Goal: Transaction & Acquisition: Purchase product/service

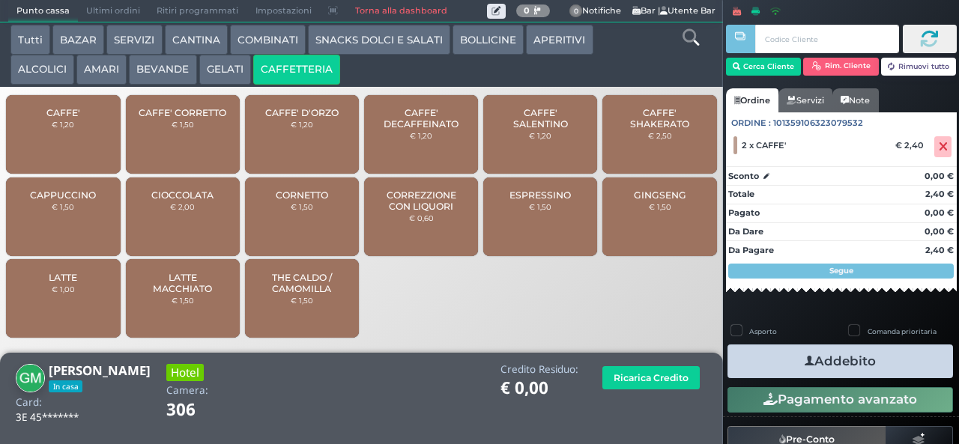
click at [902, 367] on button "Addebito" at bounding box center [841, 362] width 226 height 34
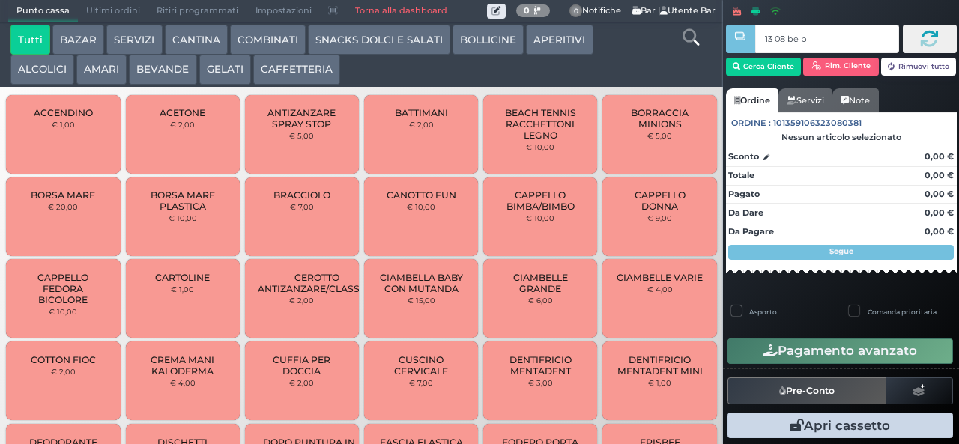
type input "13 08 be b9"
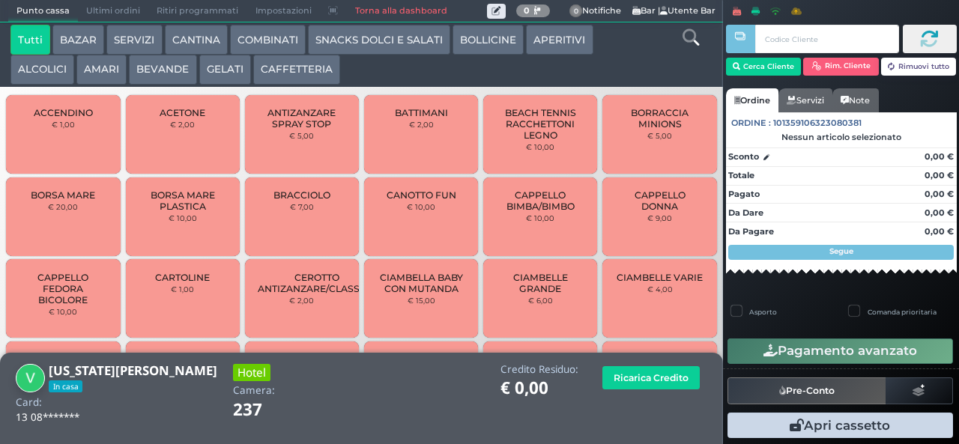
click at [102, 70] on button "AMARI" at bounding box center [101, 70] width 50 height 30
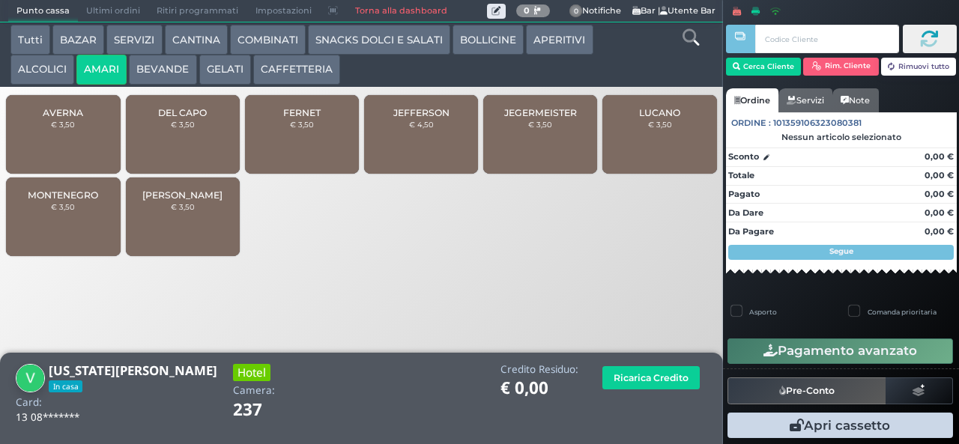
click at [316, 70] on button "CAFFETTERIA" at bounding box center [296, 70] width 87 height 30
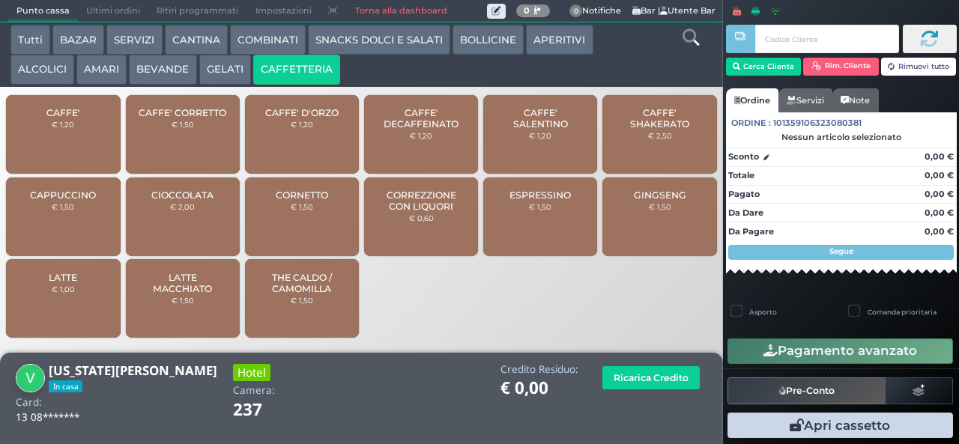
click at [82, 148] on div "CAFFE' € 1,20" at bounding box center [63, 134] width 114 height 79
click at [84, 145] on div "CAFFE' € 1,20" at bounding box center [63, 134] width 114 height 79
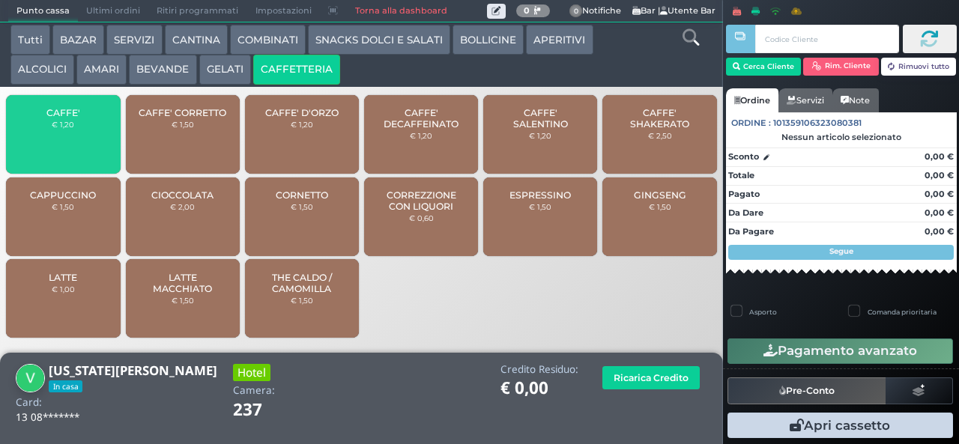
click at [74, 143] on div "CAFFE' € 1,20" at bounding box center [63, 134] width 114 height 79
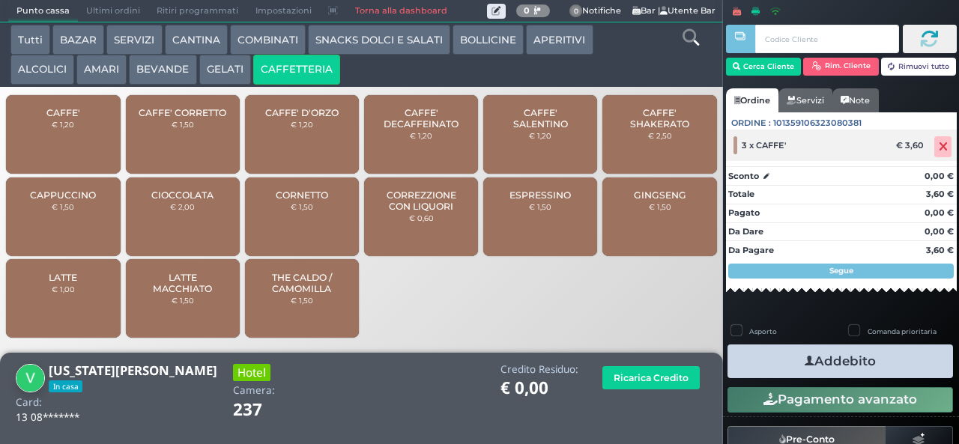
click at [939, 147] on icon at bounding box center [943, 147] width 9 height 1
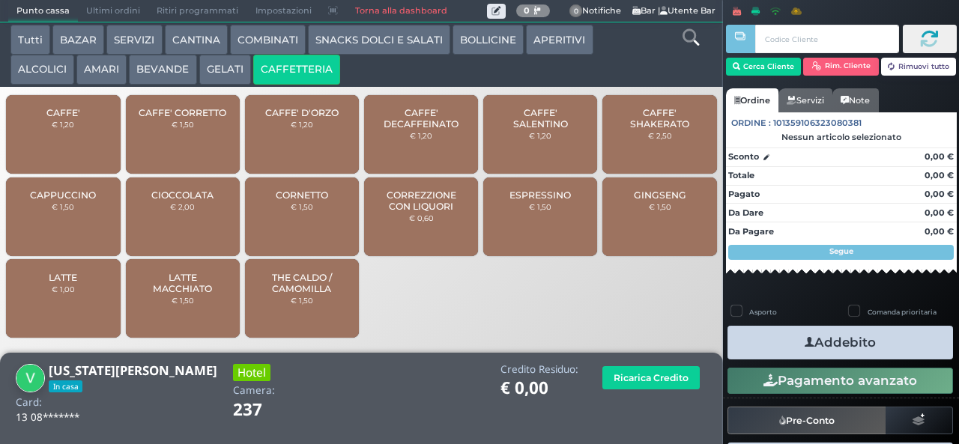
click at [71, 118] on span "CAFFE'" at bounding box center [63, 112] width 34 height 11
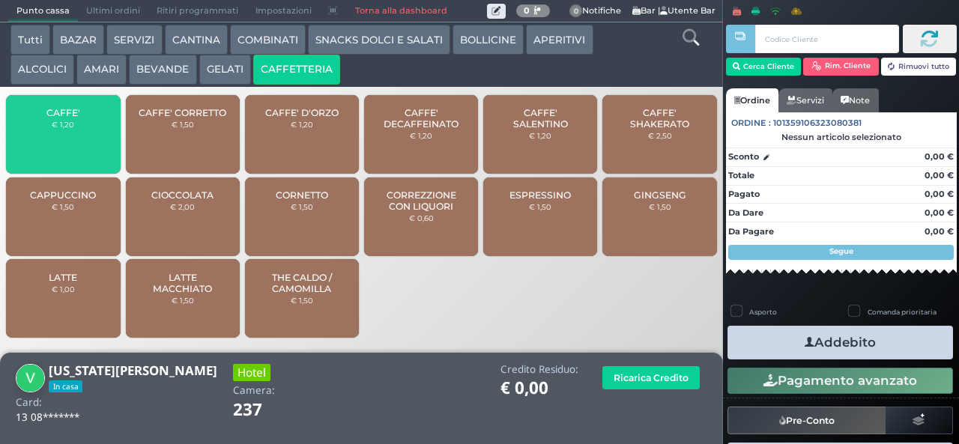
click at [70, 118] on span "CAFFE'" at bounding box center [63, 112] width 34 height 11
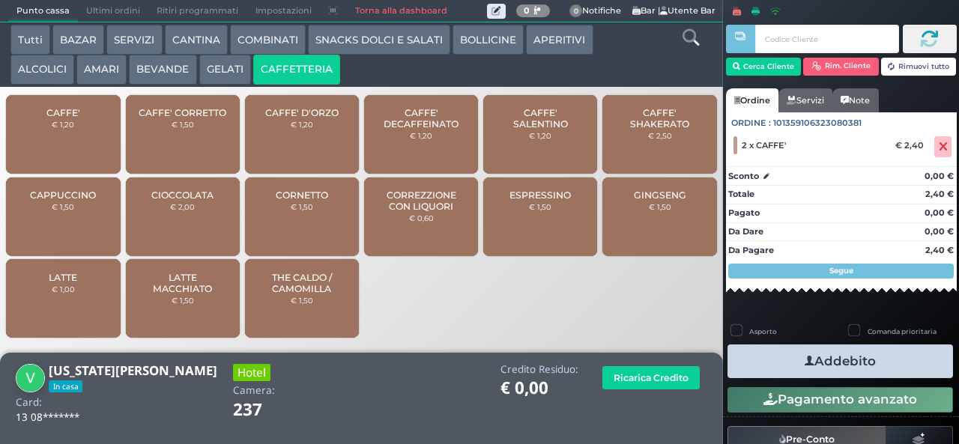
click at [883, 354] on button "Addebito" at bounding box center [841, 362] width 226 height 34
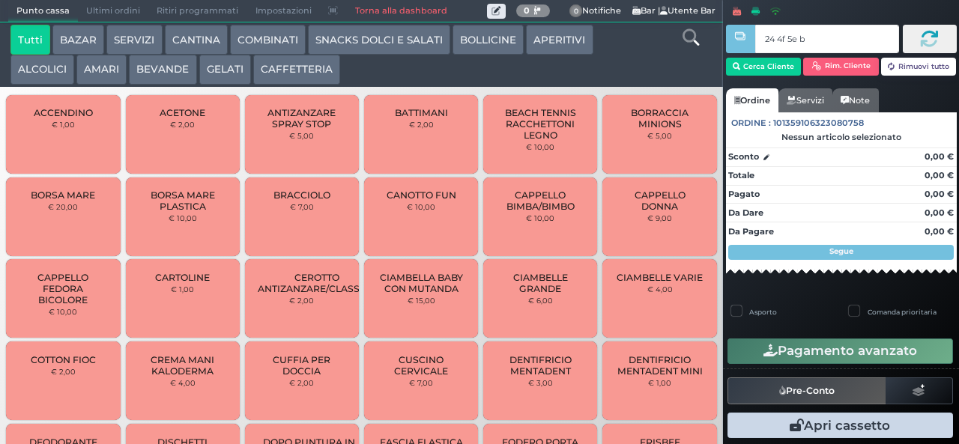
type input "24 4f 5e b0"
click at [0, 0] on div at bounding box center [0, 0] width 0 height 0
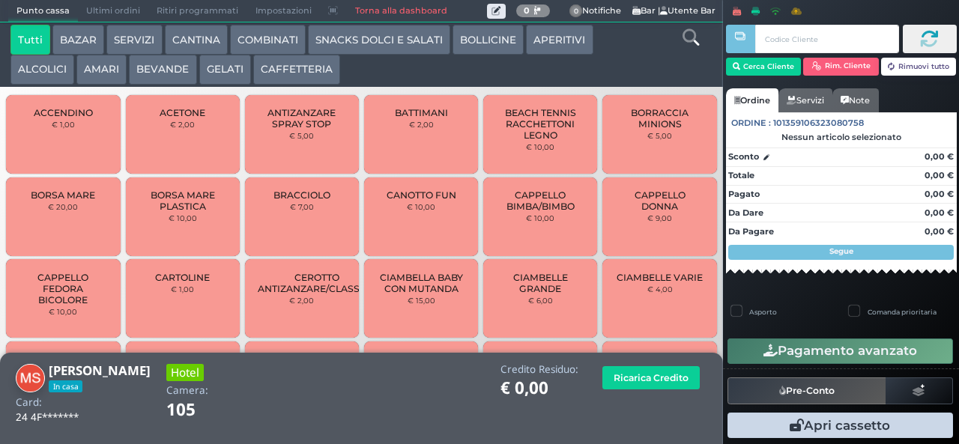
click at [168, 70] on button "BEVANDE" at bounding box center [162, 70] width 67 height 30
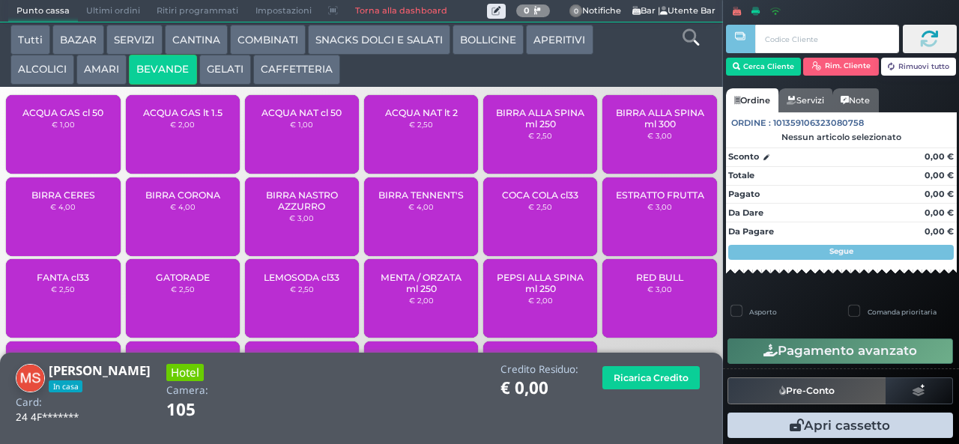
click at [300, 118] on span "ACQUA NAT cl 50" at bounding box center [302, 112] width 80 height 11
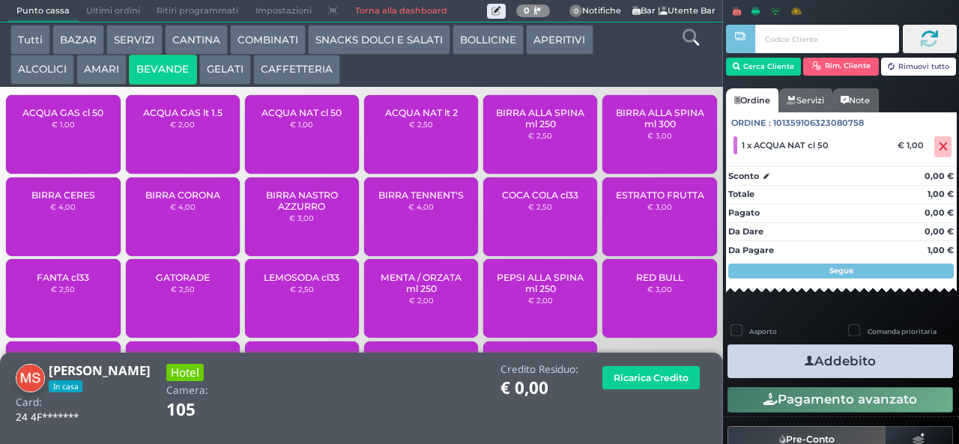
click at [909, 356] on button "Addebito" at bounding box center [841, 362] width 226 height 34
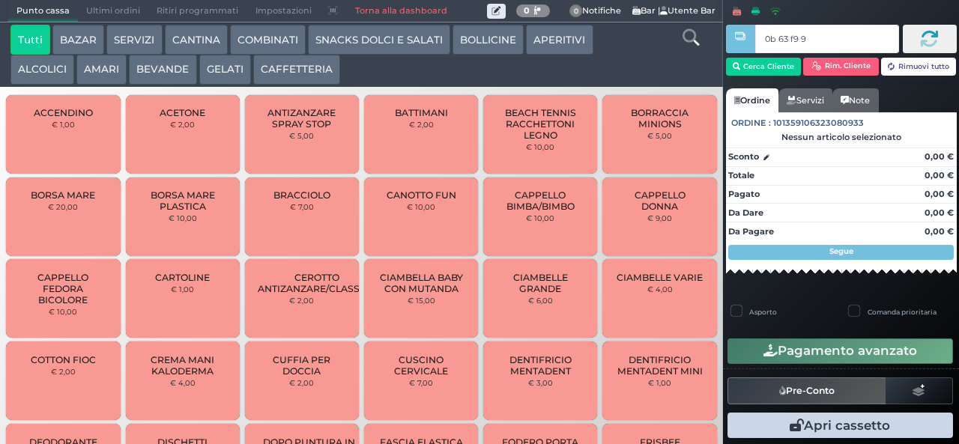
type input "0b 63 f9 91"
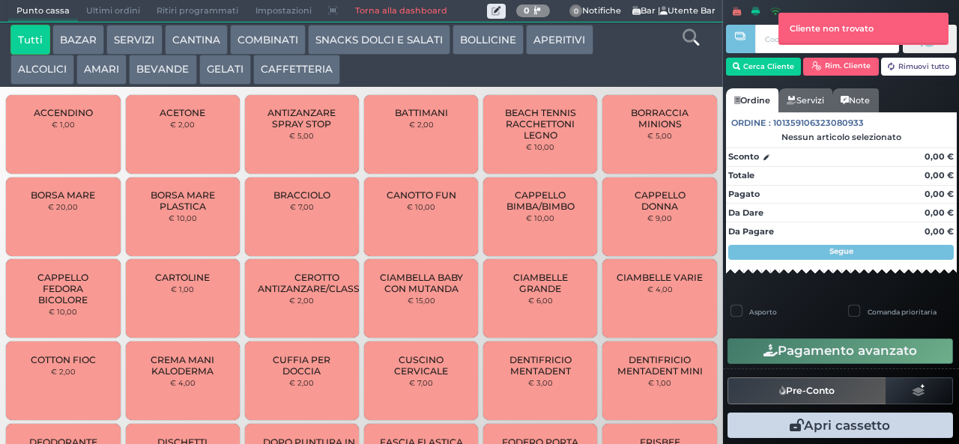
click at [304, 67] on button "CAFFETTERIA" at bounding box center [296, 70] width 87 height 30
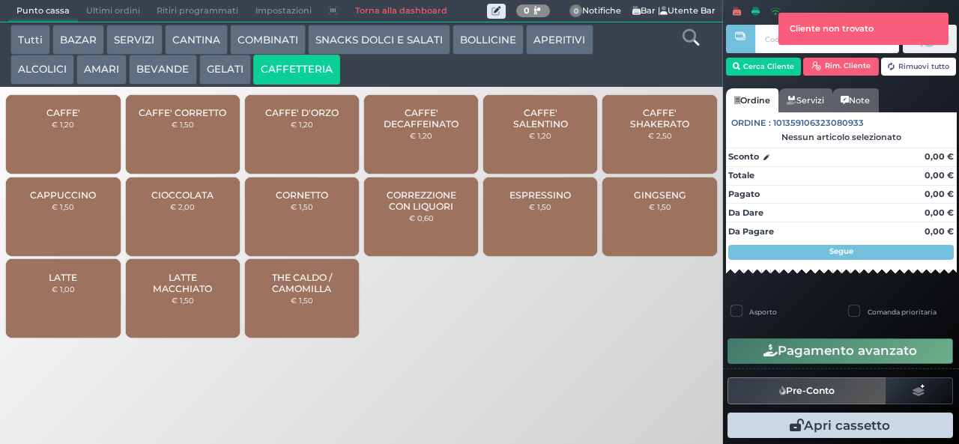
click at [70, 118] on span "CAFFE'" at bounding box center [63, 112] width 34 height 11
click at [73, 118] on span "CAFFE'" at bounding box center [63, 112] width 34 height 11
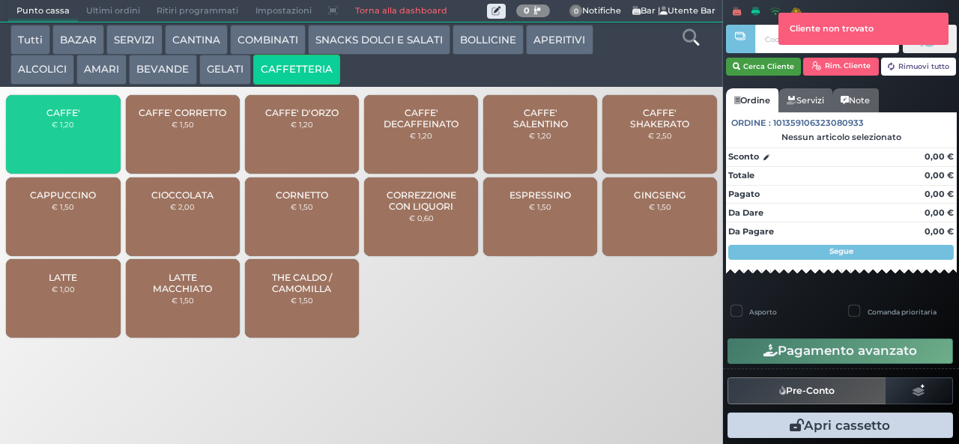
click at [764, 68] on button "Cerca Cliente" at bounding box center [764, 67] width 76 height 18
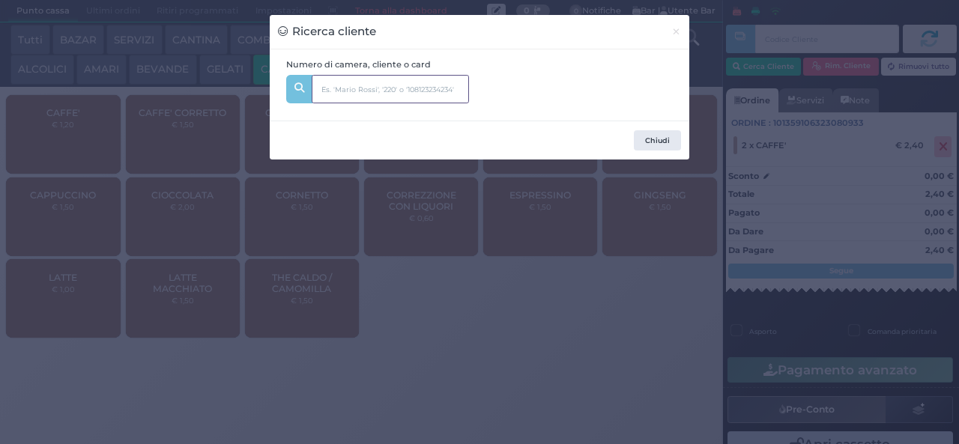
click at [403, 80] on input "text" at bounding box center [390, 89] width 157 height 28
type input "324"
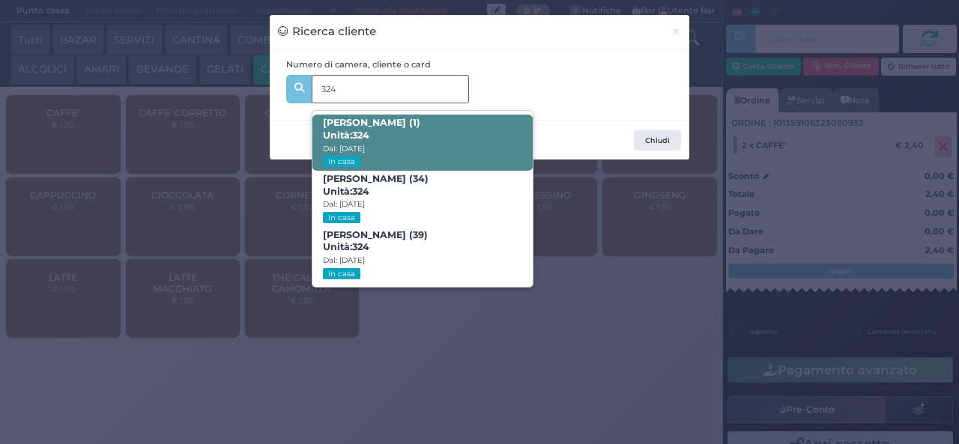
click at [488, 129] on span "Diana Galante (1) Unità: 324 Dal: 10/08/2025 In casa" at bounding box center [423, 143] width 220 height 56
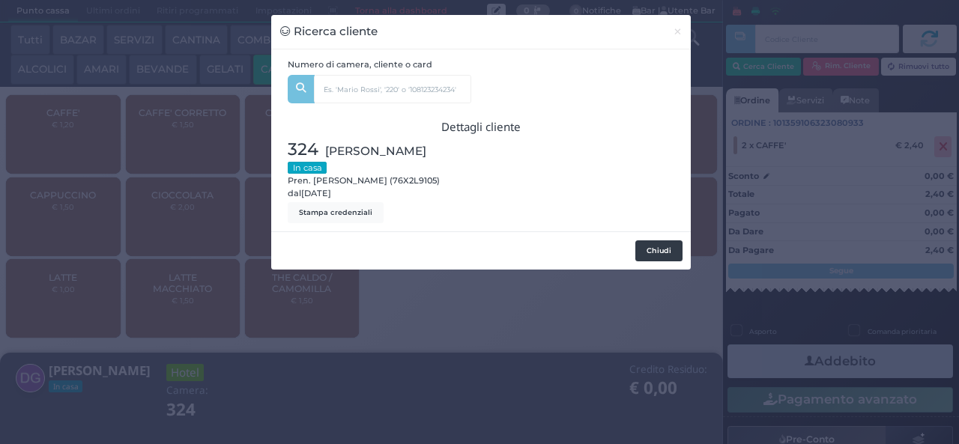
click at [654, 256] on button "Chiudi" at bounding box center [659, 251] width 47 height 21
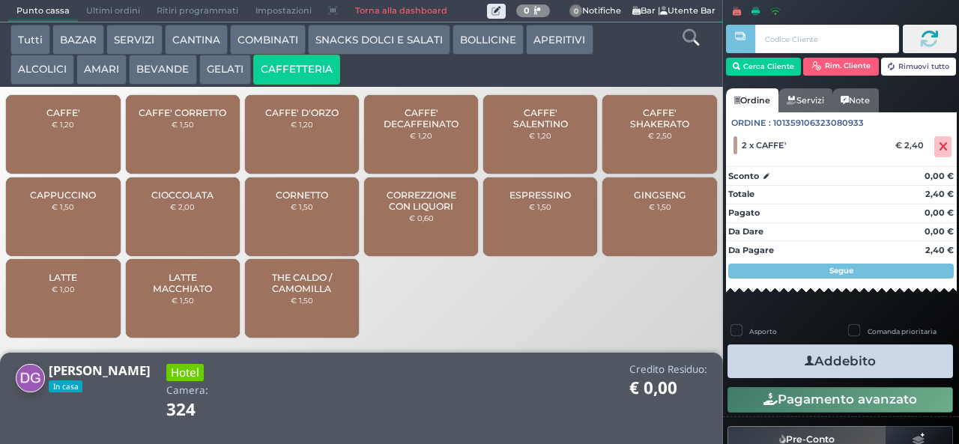
click at [870, 363] on button "Addebito" at bounding box center [841, 362] width 226 height 34
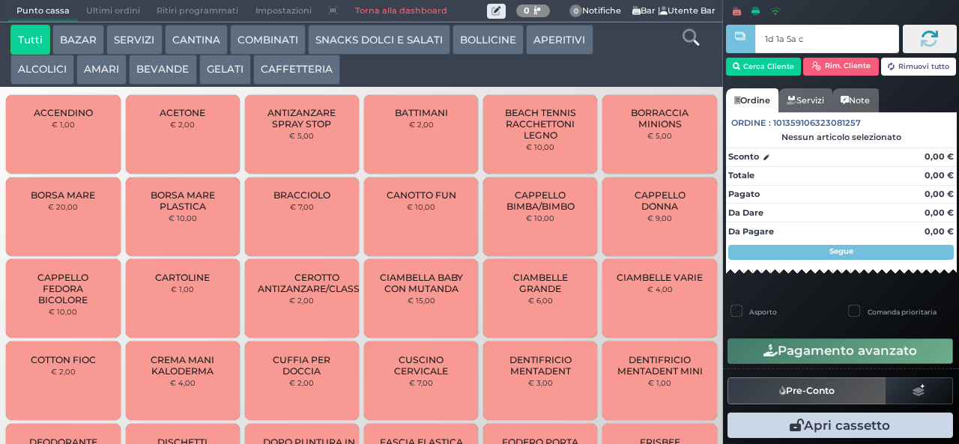
type input "1d 1a 5a c3"
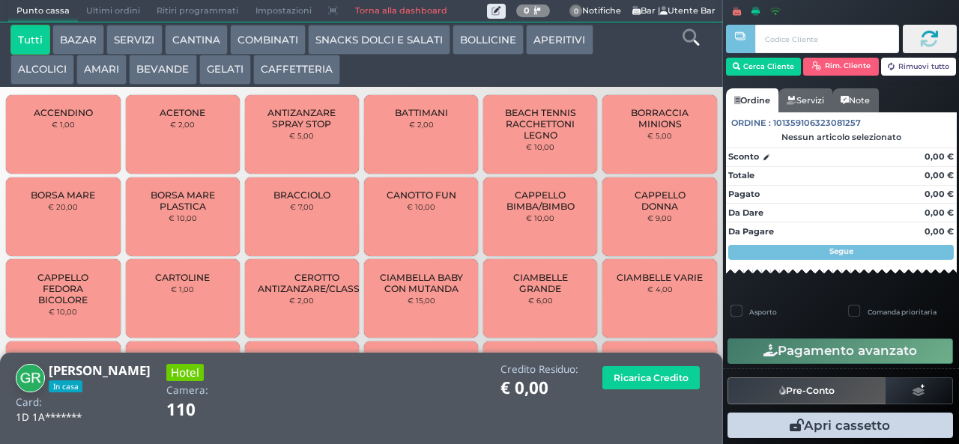
click at [306, 66] on button "CAFFETTERIA" at bounding box center [296, 70] width 87 height 30
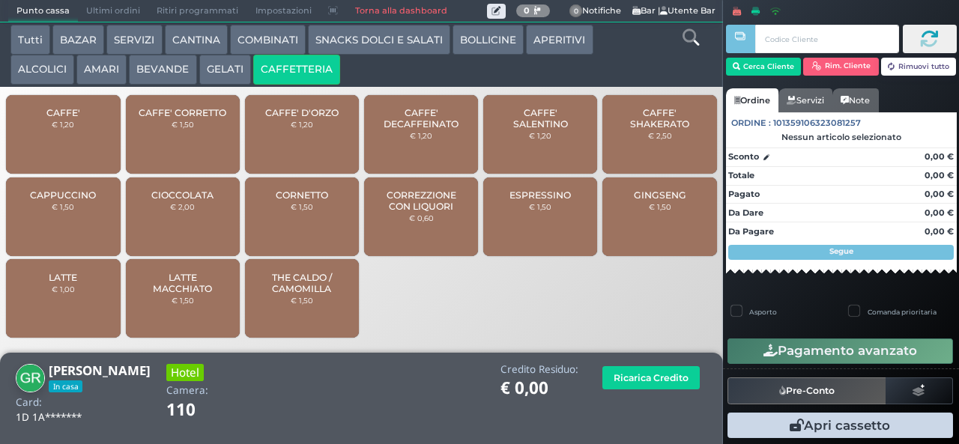
click at [385, 37] on button "SNACKS DOLCI E SALATI" at bounding box center [379, 40] width 142 height 30
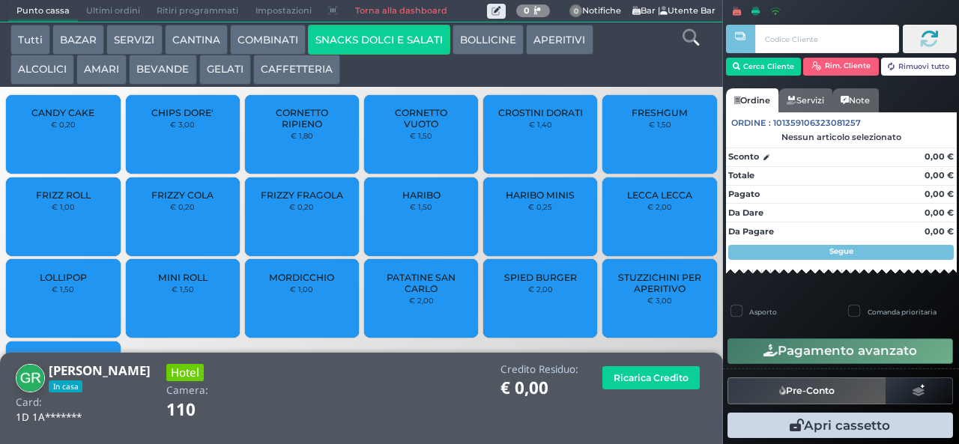
click at [158, 69] on button "BEVANDE" at bounding box center [162, 70] width 67 height 30
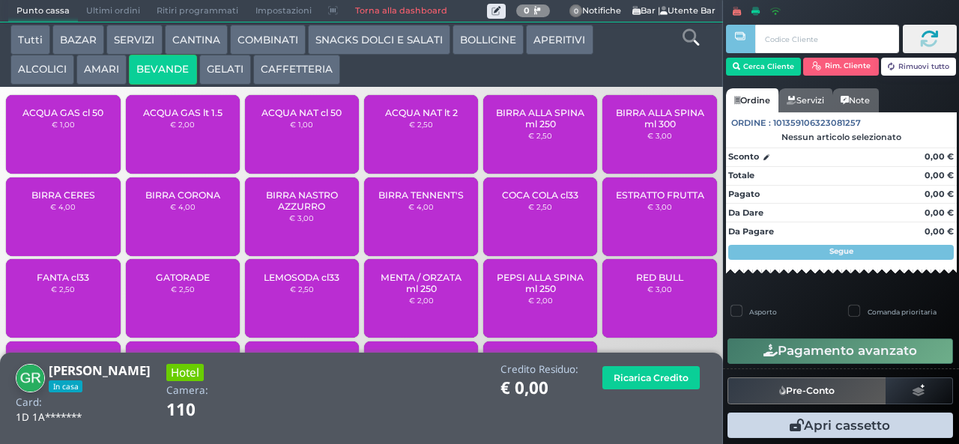
scroll to position [100, 0]
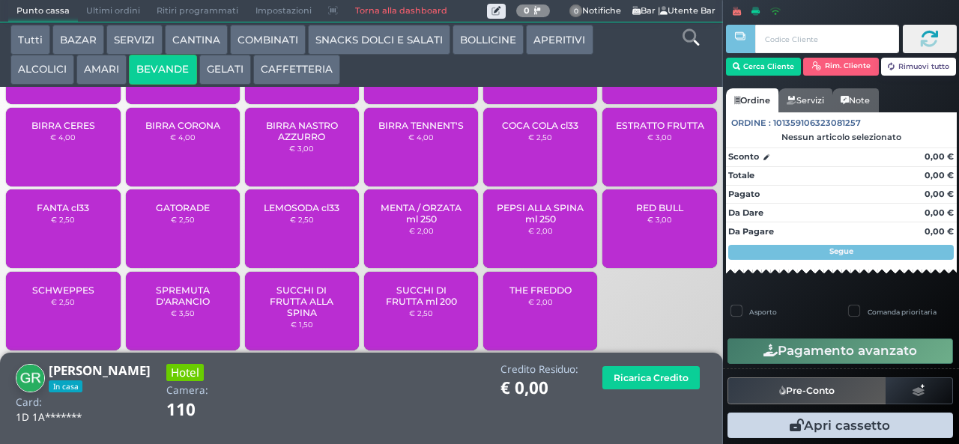
click at [429, 307] on span "SUCCHI DI FRUTTA ml 200" at bounding box center [421, 296] width 89 height 22
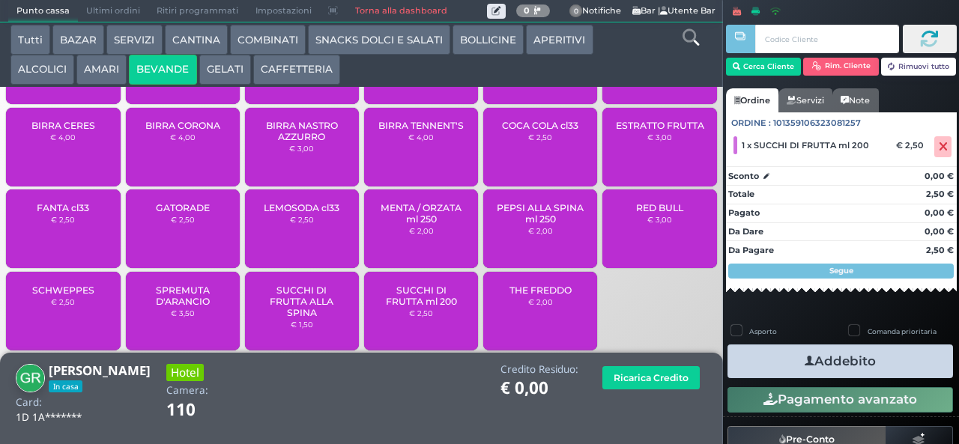
click at [379, 40] on button "SNACKS DOLCI E SALATI" at bounding box center [379, 40] width 142 height 30
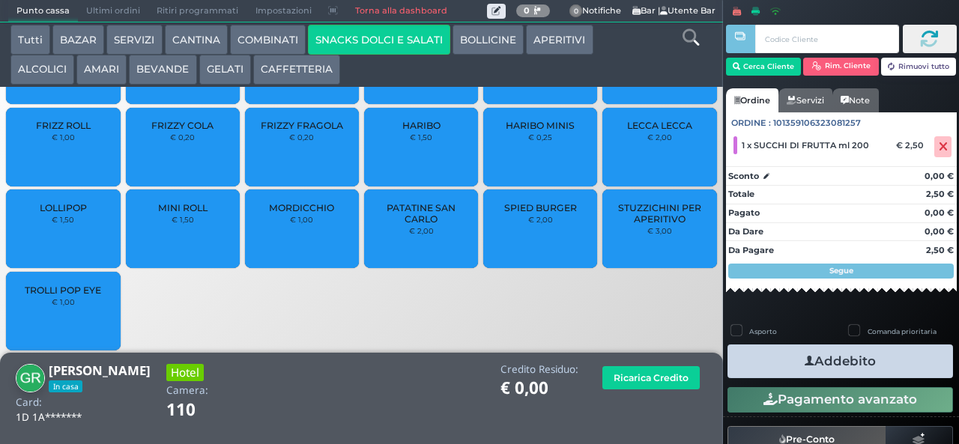
click at [528, 131] on span "HARIBO MINIS" at bounding box center [540, 125] width 69 height 11
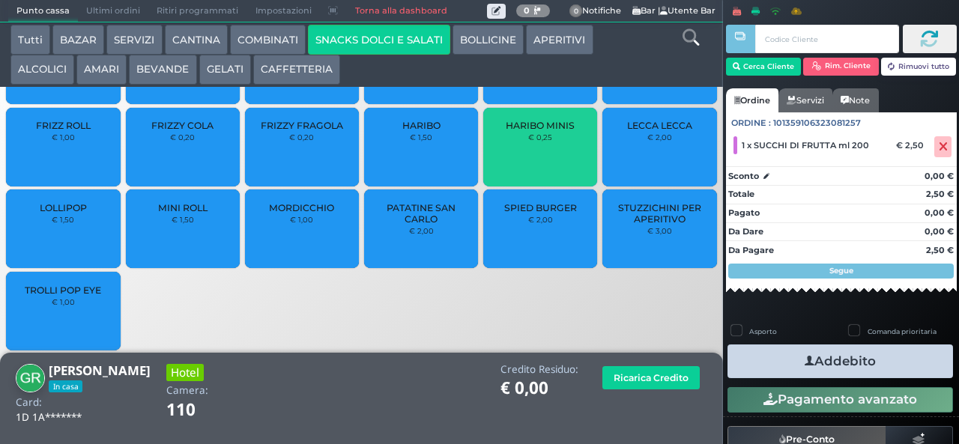
click at [546, 131] on span "HARIBO MINIS" at bounding box center [540, 125] width 69 height 11
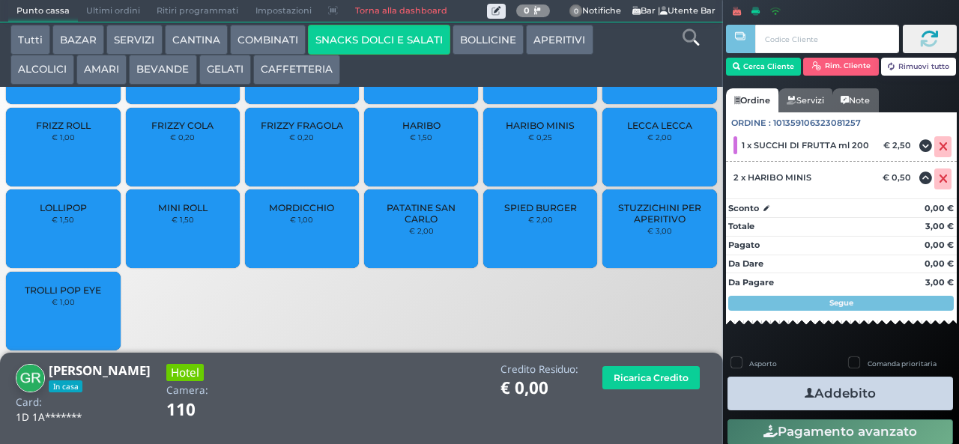
click at [853, 394] on button "Addebito" at bounding box center [841, 394] width 226 height 34
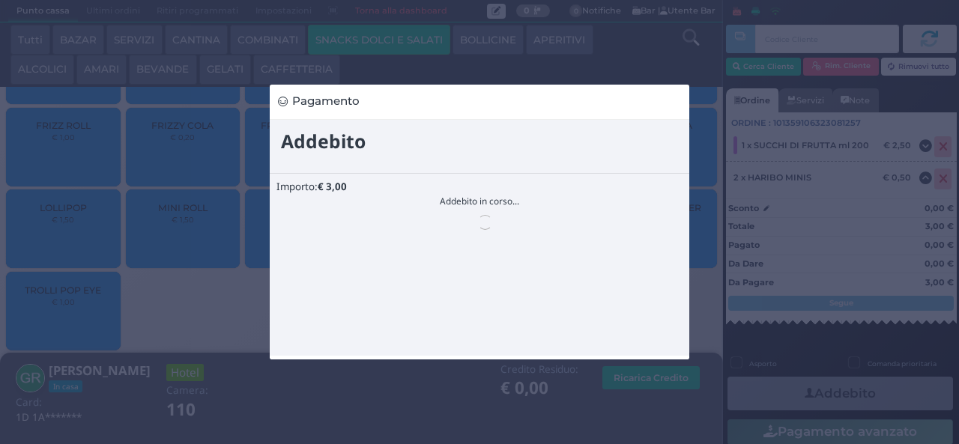
scroll to position [0, 0]
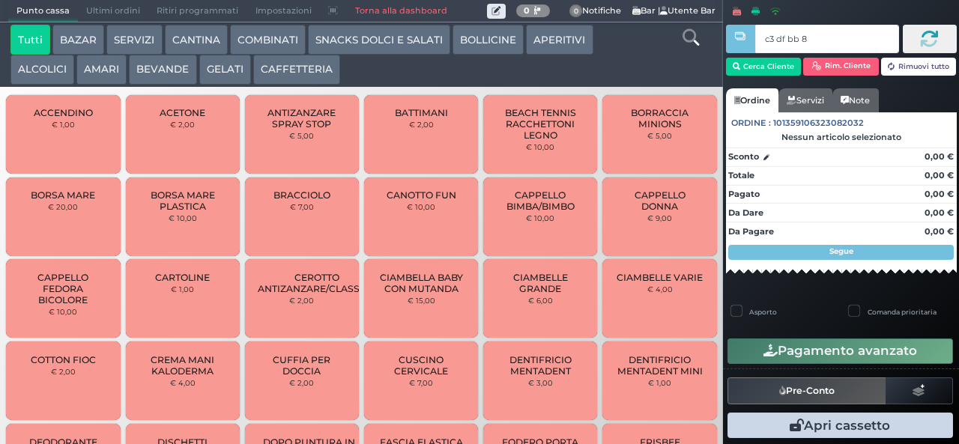
type input "c3 df bb 8b"
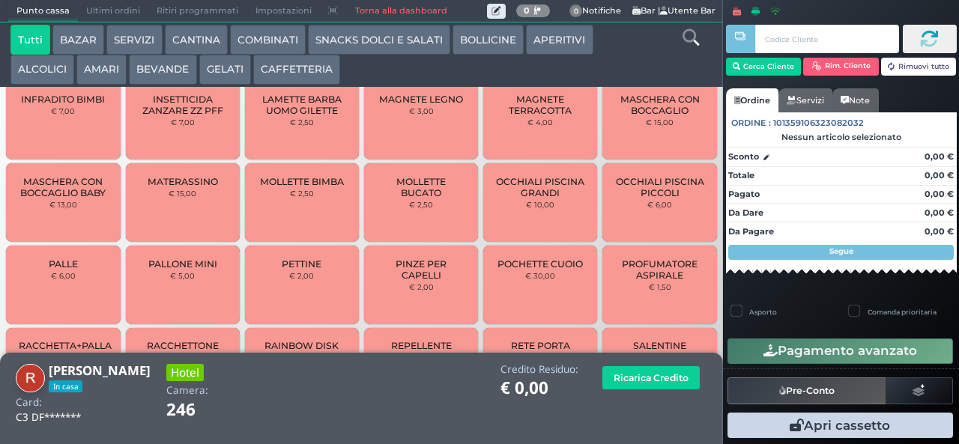
scroll to position [731, 0]
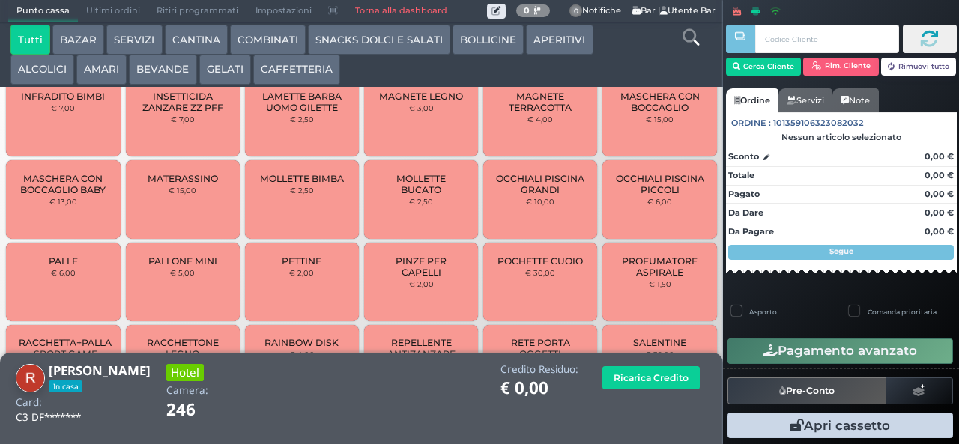
click at [73, 267] on span "PALLE" at bounding box center [63, 261] width 29 height 11
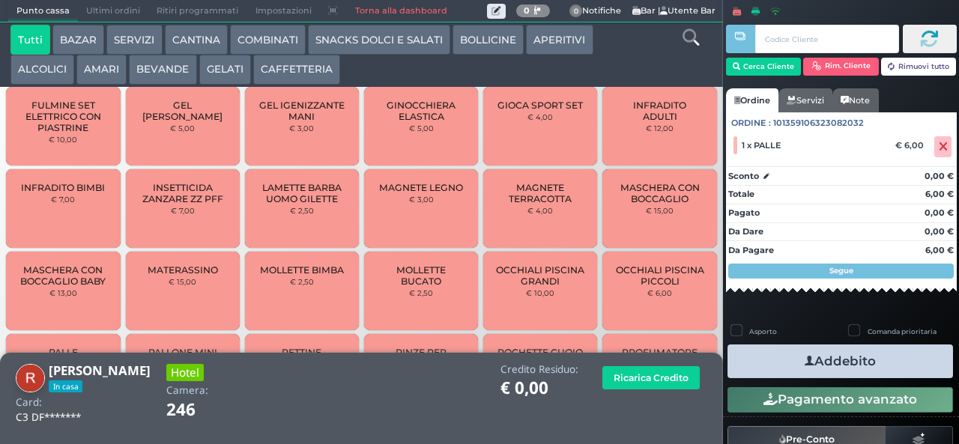
scroll to position [601, 0]
click at [669, 203] on span "MASCHERA CON BOCCAGLIO" at bounding box center [659, 192] width 89 height 22
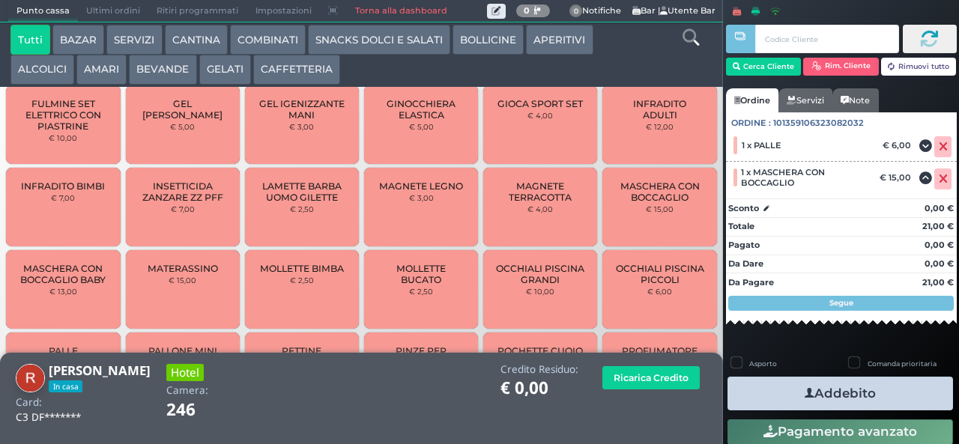
click at [832, 394] on button "Addebito" at bounding box center [841, 394] width 226 height 34
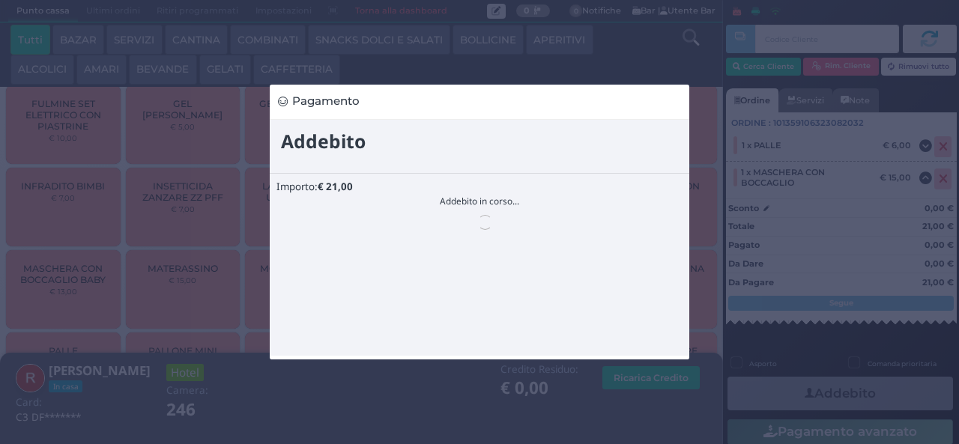
scroll to position [0, 0]
